Goal: Check status: Check status

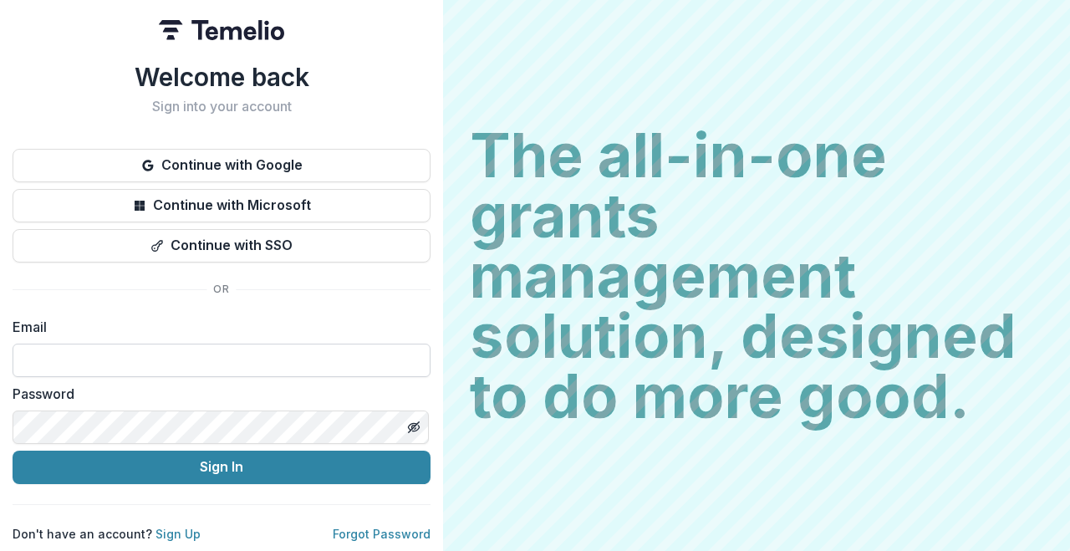
click at [259, 349] on input at bounding box center [222, 360] width 418 height 33
type input "**********"
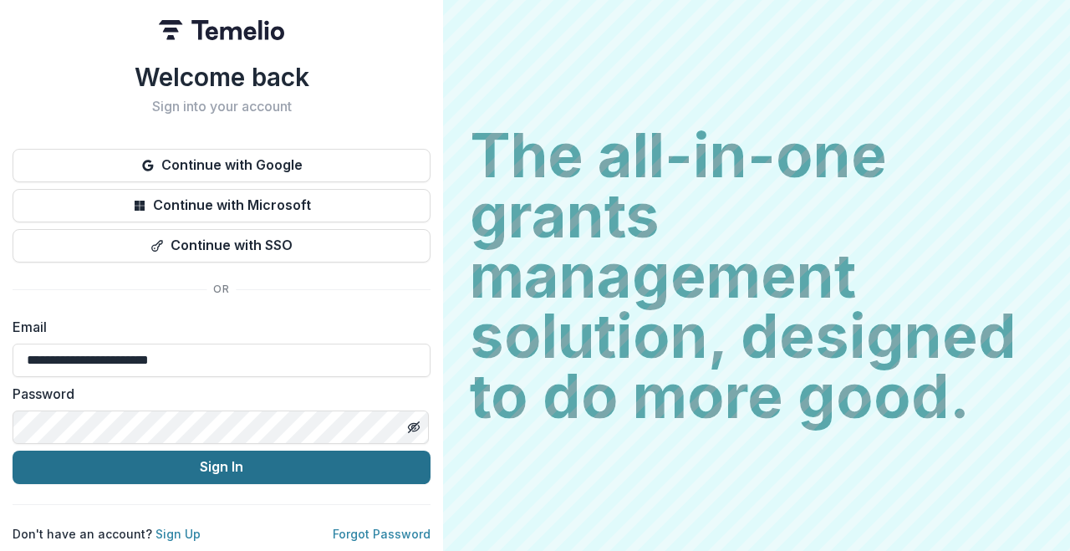
click at [224, 457] on button "Sign In" at bounding box center [222, 467] width 418 height 33
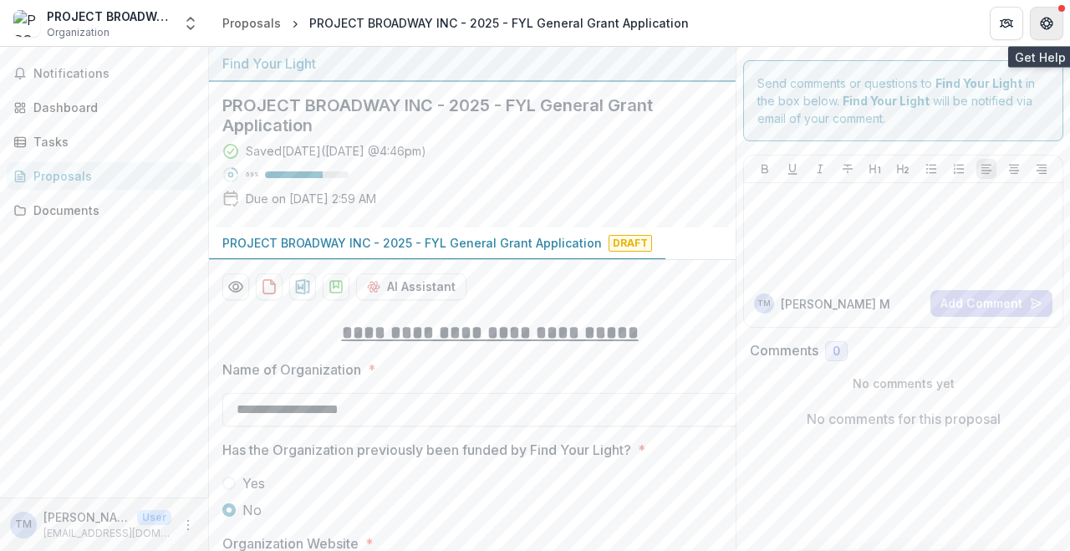
click at [1057, 13] on button "Get Help" at bounding box center [1046, 23] width 33 height 33
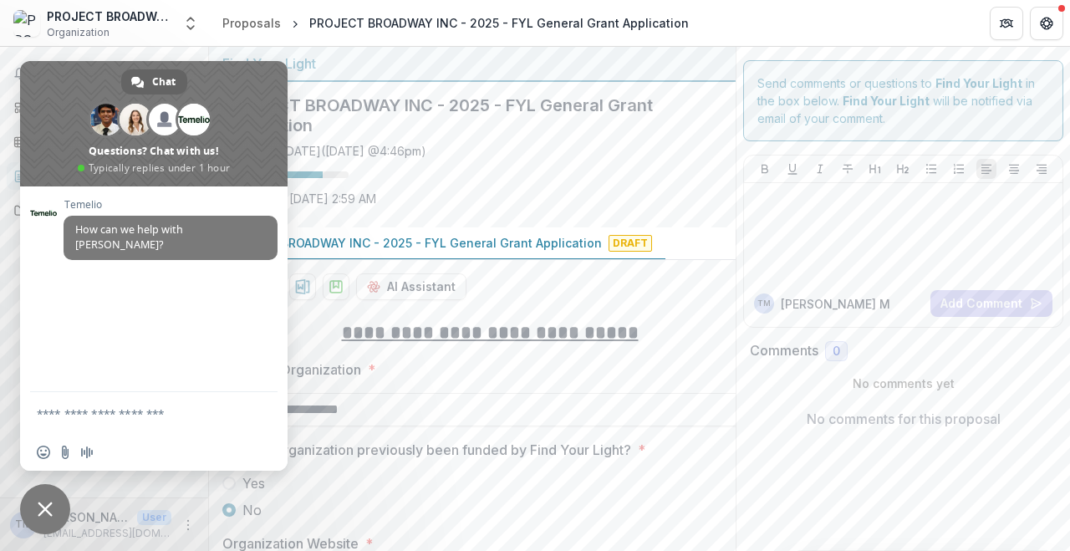
click at [44, 515] on span "Close chat" at bounding box center [45, 509] width 15 height 15
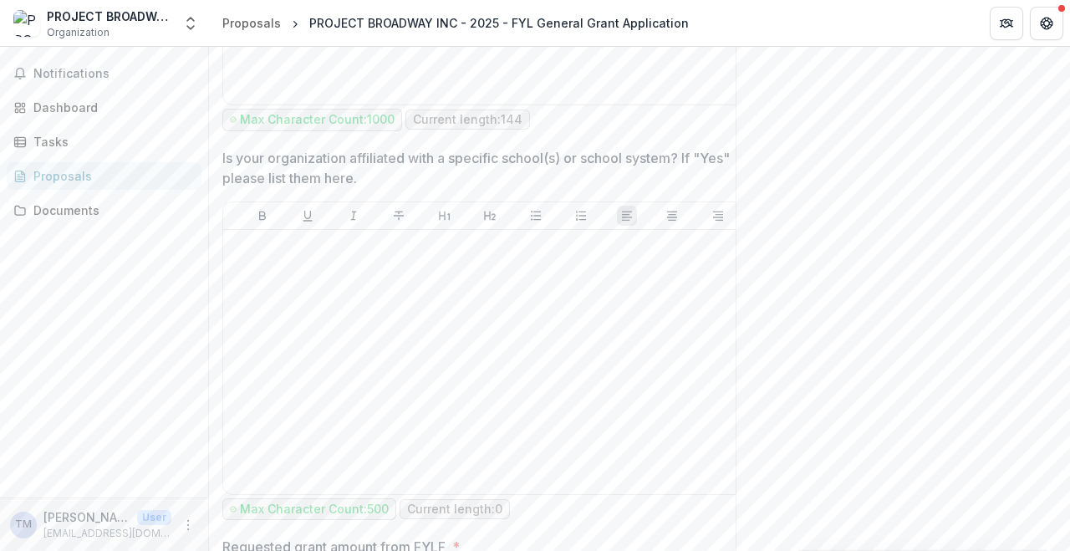
scroll to position [1399, 0]
